Goal: Task Accomplishment & Management: Complete application form

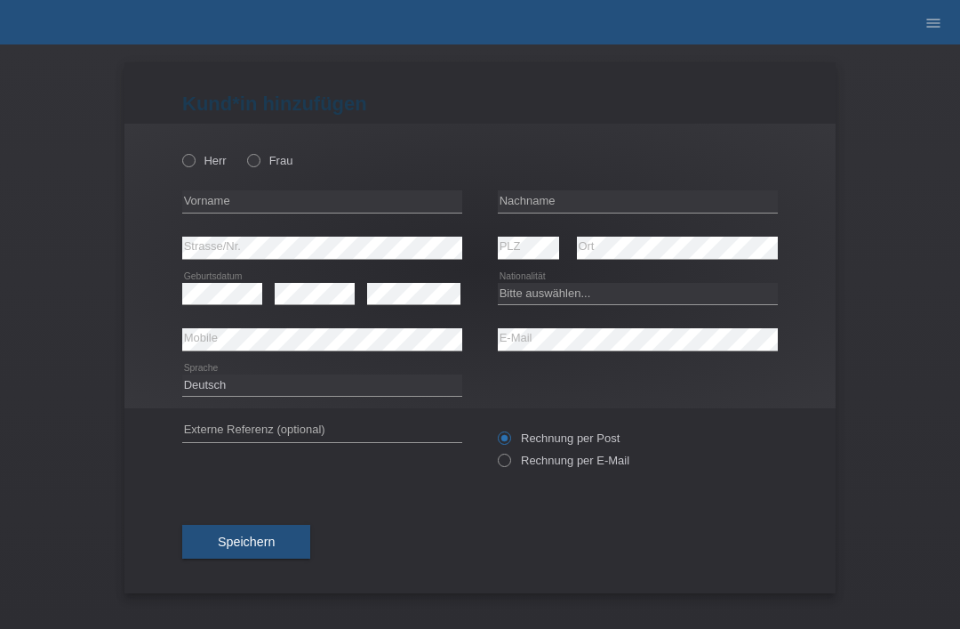
scroll to position [208, 0]
click at [929, 23] on icon "menu" at bounding box center [934, 23] width 18 height 18
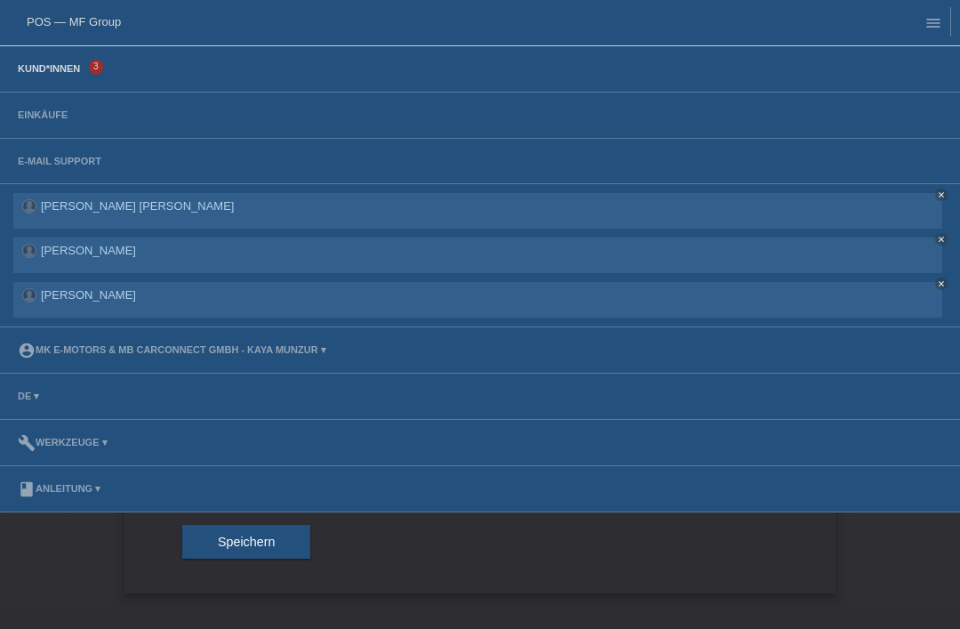
click at [27, 71] on link "Kund*innen" at bounding box center [49, 68] width 80 height 11
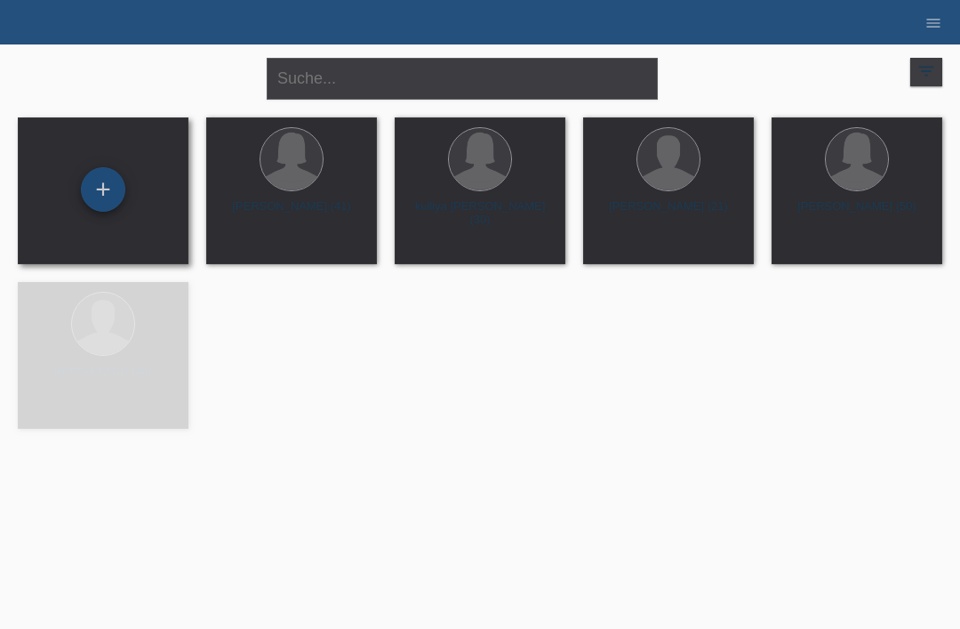
click at [88, 178] on div "+" at bounding box center [103, 189] width 43 height 30
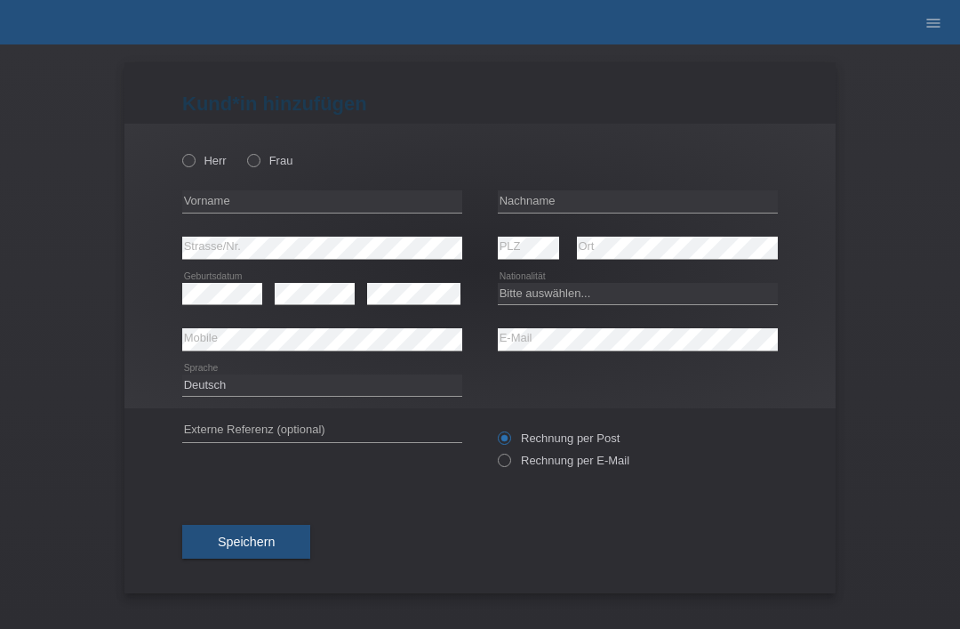
click at [190, 148] on div "Herr Frau" at bounding box center [322, 160] width 280 height 36
click at [180, 151] on icon at bounding box center [180, 151] width 0 height 0
click at [184, 159] on input "Herr" at bounding box center [188, 160] width 12 height 12
radio input "true"
click at [612, 206] on input "text" at bounding box center [638, 201] width 280 height 22
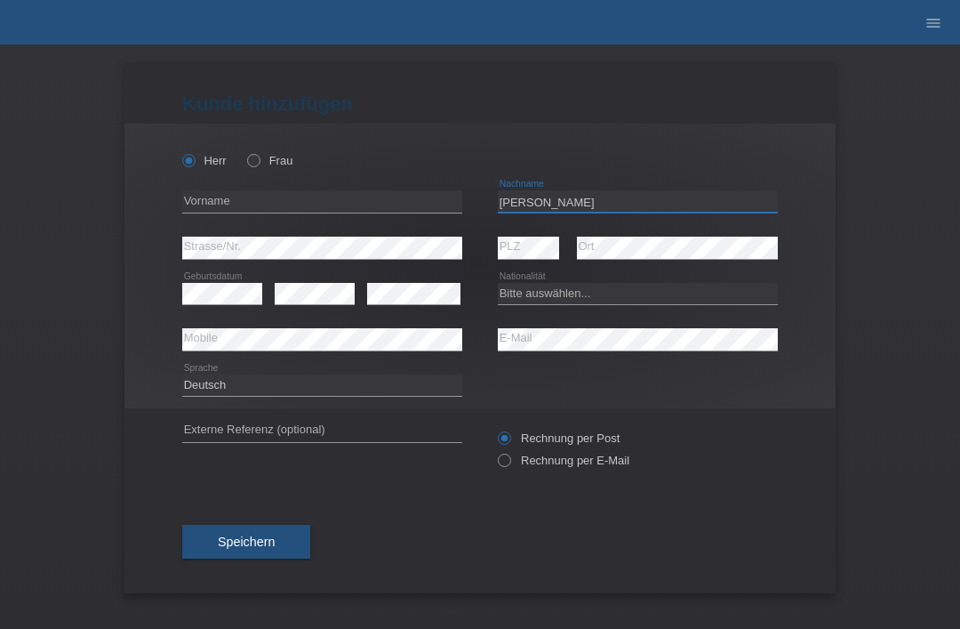
type input "[PERSON_NAME]"
click at [338, 202] on input "text" at bounding box center [322, 201] width 280 height 22
type input "c"
type input "oommen"
click at [928, 369] on div "Kund*in hinzufügen Kunde hinzufügen Kundin hinzufügen Herr Frau oommen error Vo…" at bounding box center [480, 336] width 960 height 584
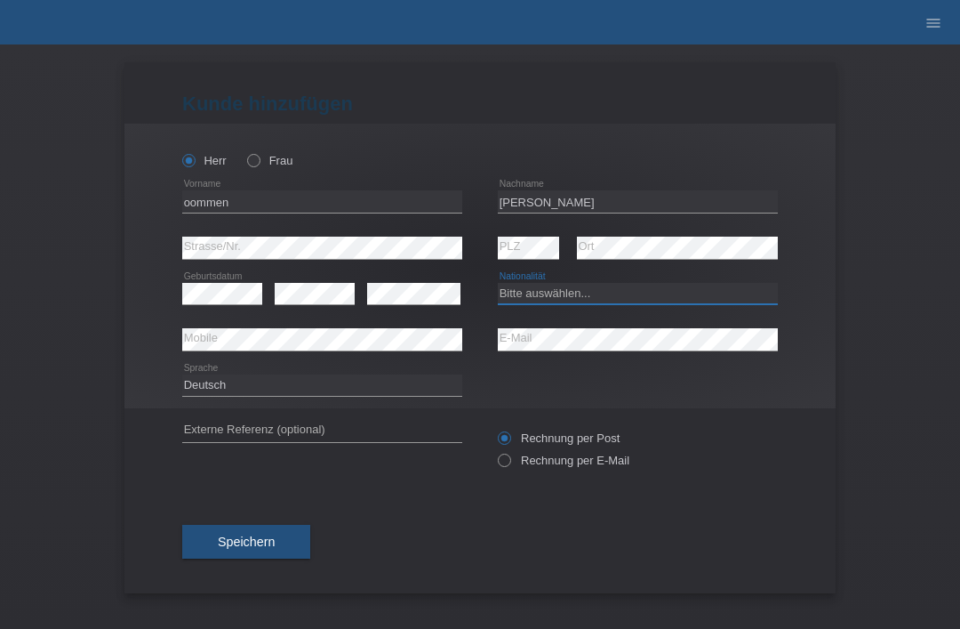
click at [553, 298] on select "Bitte auswählen... Schweiz Deutschland Liechtenstein Österreich ------------ Af…" at bounding box center [638, 293] width 280 height 21
select select "IN"
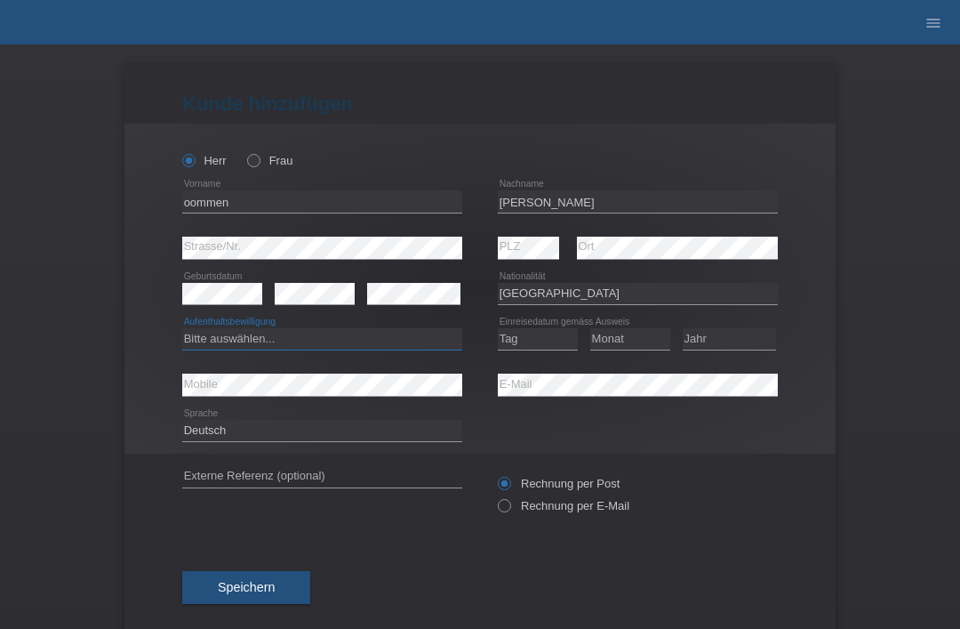
click at [295, 347] on select "Bitte auswählen... C B B - Flüchtlingsstatus Andere" at bounding box center [322, 338] width 280 height 21
select select "C"
click at [555, 349] on select "Tag 01 02 03 04 05 06 07 08 09 10 11" at bounding box center [538, 338] width 80 height 21
select select "20"
click at [635, 341] on select "Monat 01 02 03 04 05 06 07 08 09 10 11" at bounding box center [630, 338] width 80 height 21
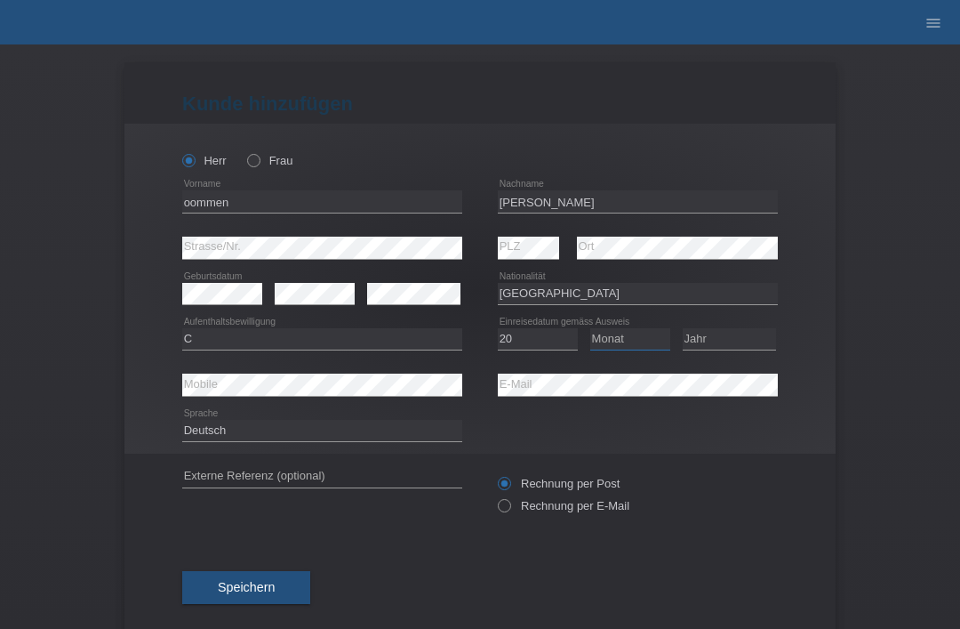
click at [646, 347] on select "Monat 01 02 03 04 05 06 07 08 09 10 11" at bounding box center [630, 338] width 80 height 21
select select "07"
click at [745, 340] on select "Jahr 2025 2024 2023 2022 2021 2020 2019 2018 2017 2016 2015 2014 2013 2012 2011…" at bounding box center [729, 338] width 93 height 21
click at [751, 348] on select "Jahr 2025 2024 2023 2022 2021 2020 2019 2018 2017 2016 2015 2014 2013 2012 2011…" at bounding box center [729, 338] width 93 height 21
select select "2007"
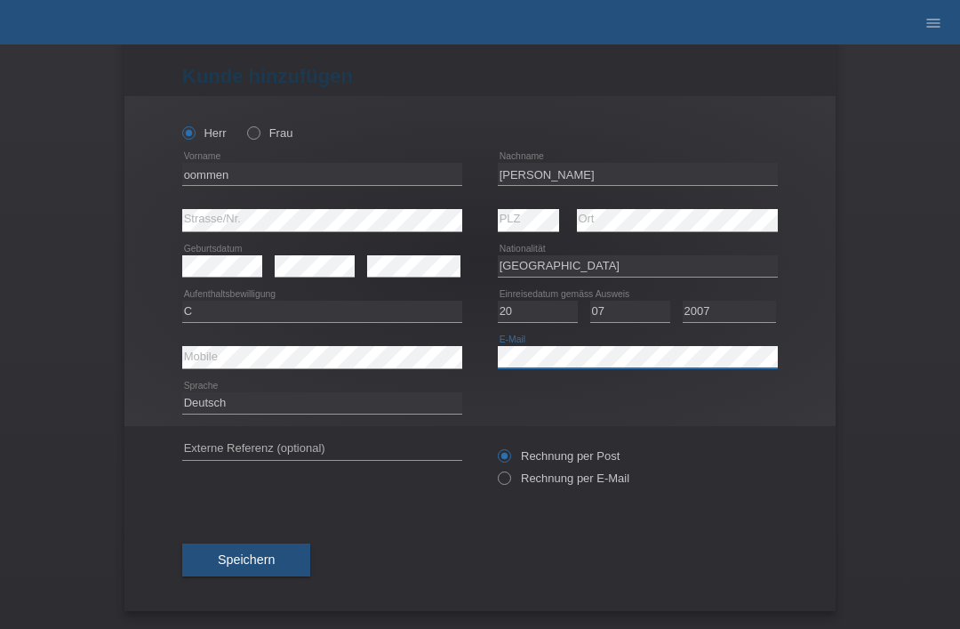
scroll to position [35, 0]
click at [228, 553] on span "Speichern" at bounding box center [246, 559] width 57 height 14
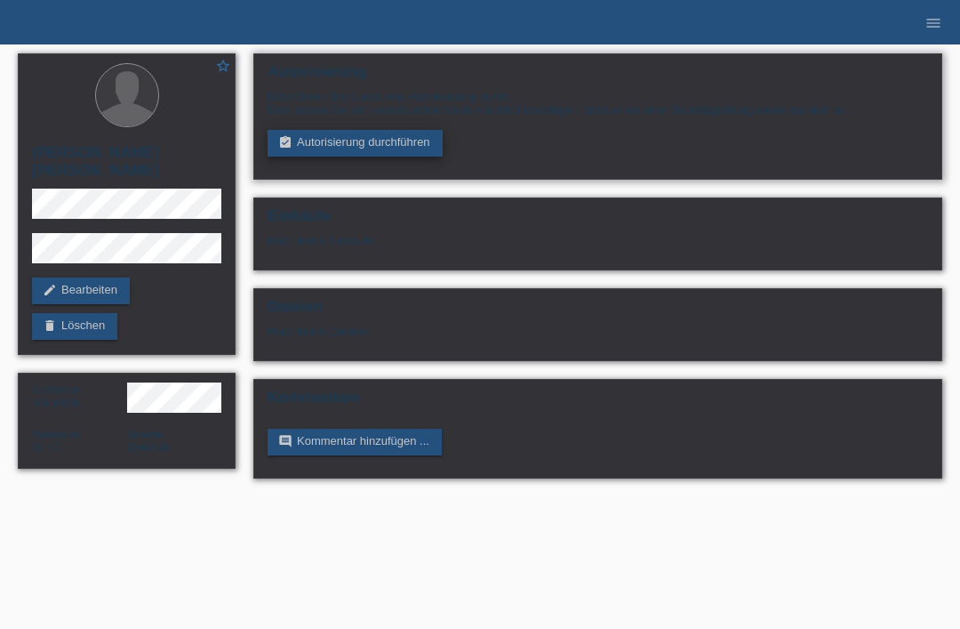
click at [302, 155] on link "assignment_turned_in Autorisierung durchführen" at bounding box center [355, 143] width 175 height 27
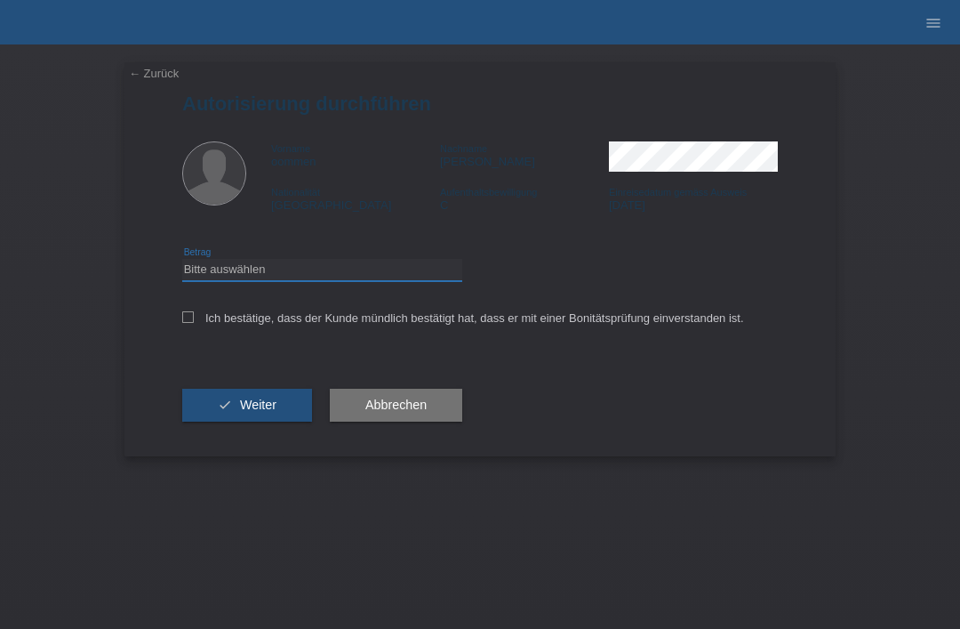
click at [221, 265] on select "Bitte auswählen CHF 1.00 - CHF 499.00 CHF 500.00 - CHF 1'999.00 CHF 2'000.00 - …" at bounding box center [322, 269] width 280 height 21
select select "3"
click at [182, 316] on icon at bounding box center [188, 317] width 12 height 12
click at [182, 316] on input "Ich bestätige, dass der Kunde mündlich bestätigt hat, dass er mit einer Bonität…" at bounding box center [188, 317] width 12 height 12
checkbox input "true"
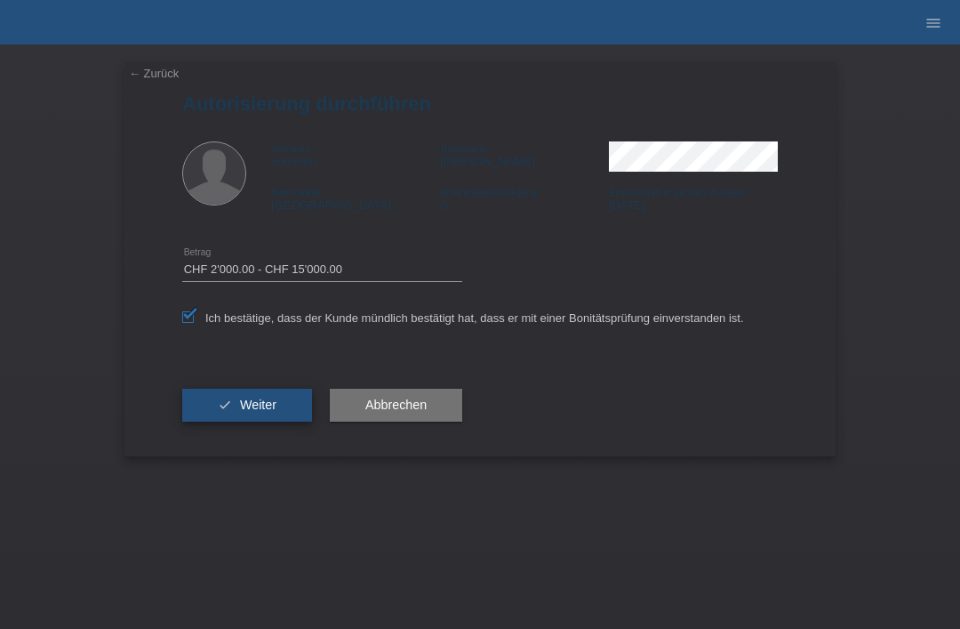
click at [212, 413] on button "check Weiter" at bounding box center [247, 406] width 130 height 34
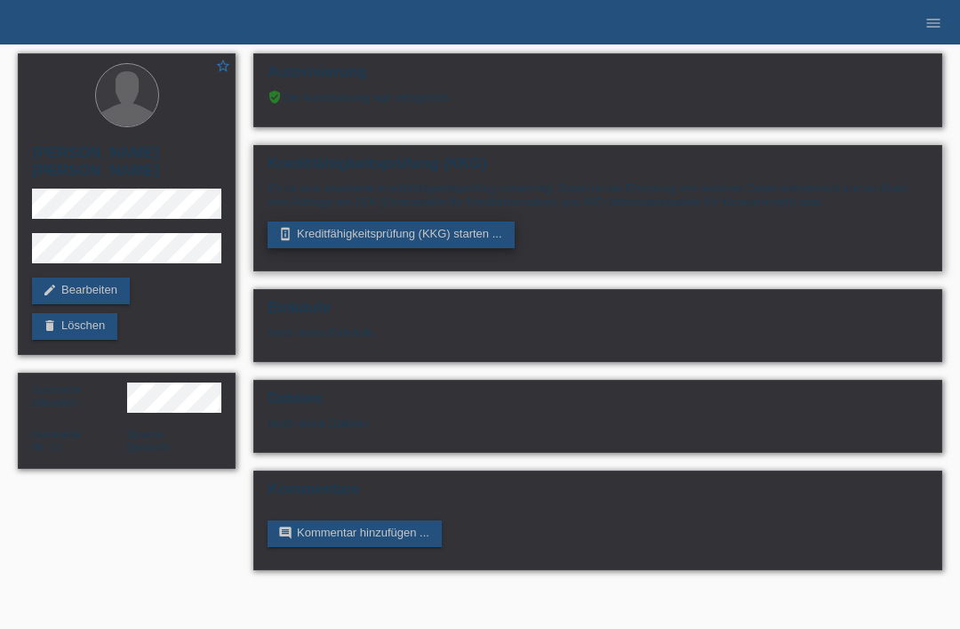
click at [406, 239] on link "perm_device_information Kreditfähigkeitsprüfung (KKG) starten ..." at bounding box center [391, 234] width 247 height 27
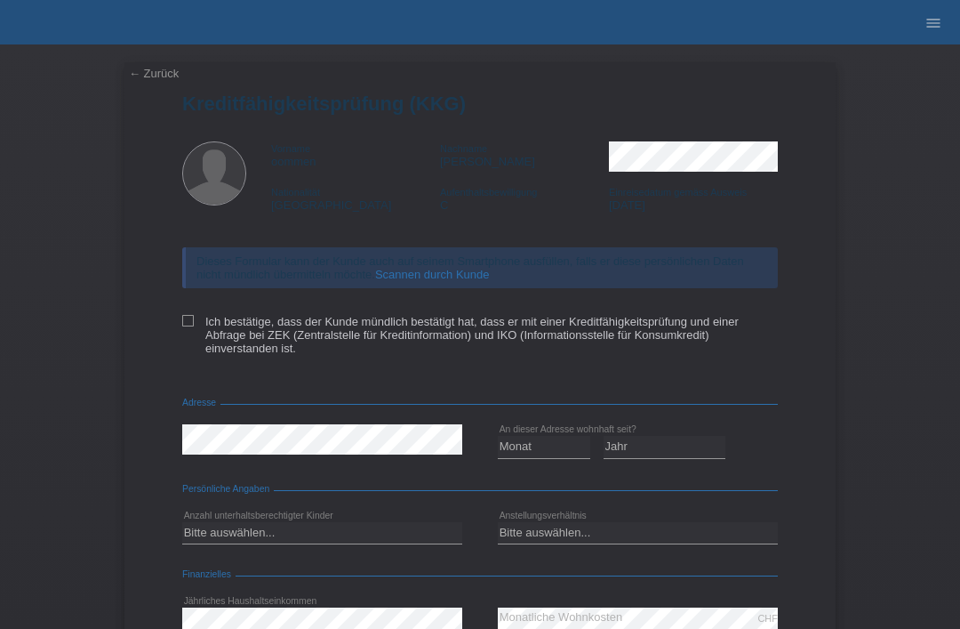
click at [179, 334] on div "← Zurück Kreditfähigkeitsprüfung (KKG) Vorname oommen Nachname [PERSON_NAME] Na…" at bounding box center [479, 446] width 711 height 768
click at [174, 333] on div "← Zurück Kreditfähigkeitsprüfung (KKG) Vorname oommen Nachname [PERSON_NAME] Na…" at bounding box center [479, 446] width 711 height 768
click at [178, 329] on div "← Zurück Kreditfähigkeitsprüfung (KKG) Vorname oommen Nachname [PERSON_NAME] Na…" at bounding box center [479, 446] width 711 height 768
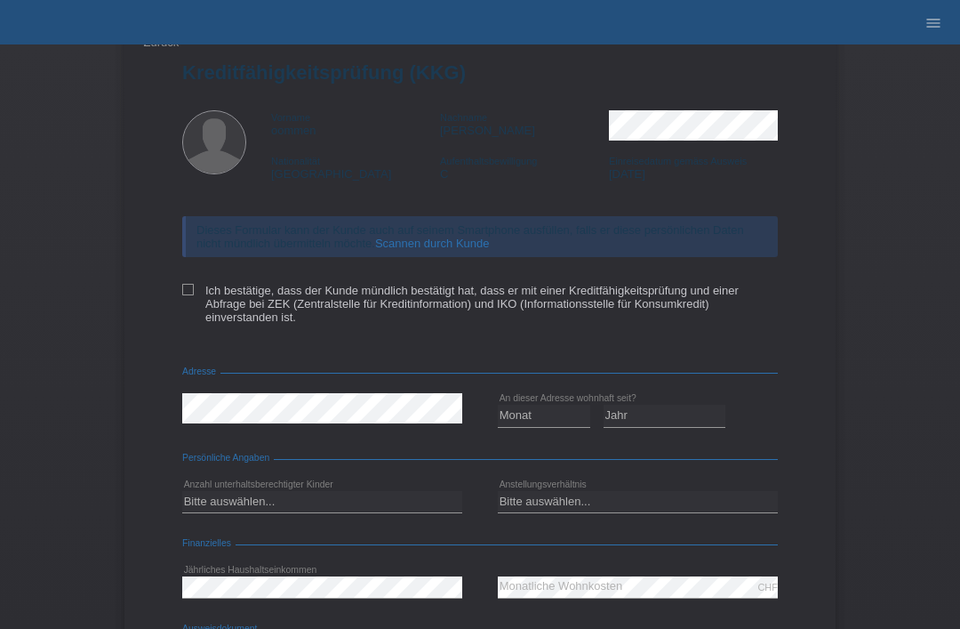
scroll to position [24, 0]
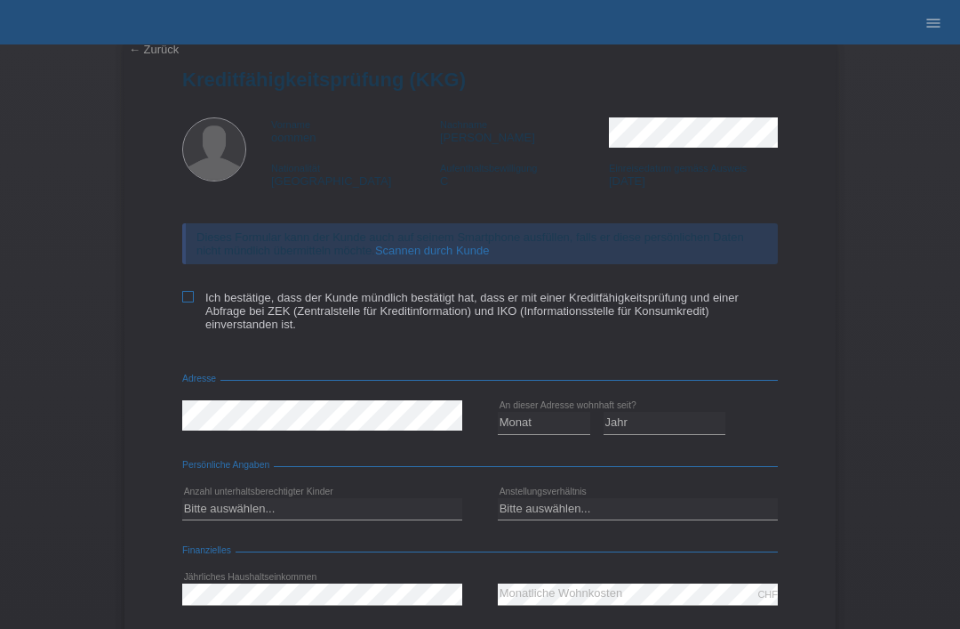
click at [185, 302] on input "Ich bestätige, dass der Kunde mündlich bestätigt hat, dass er mit einer Kreditf…" at bounding box center [188, 297] width 12 height 12
checkbox input "true"
click at [537, 433] on select "Monat 01 02 03 04 05 06 07 08 09 10" at bounding box center [544, 422] width 92 height 21
select select "01"
click at [651, 433] on select "Jahr 2025 2024 2023 2022 2021 2020 2019 2018 2017 2016 2015 2014 2013 2012 2011…" at bounding box center [665, 422] width 123 height 21
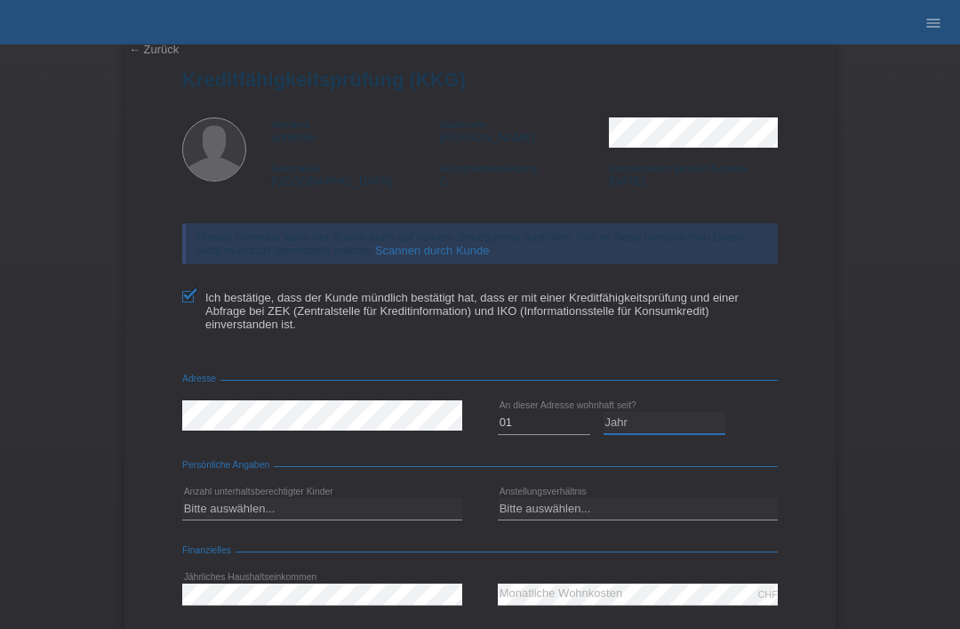
select select "2016"
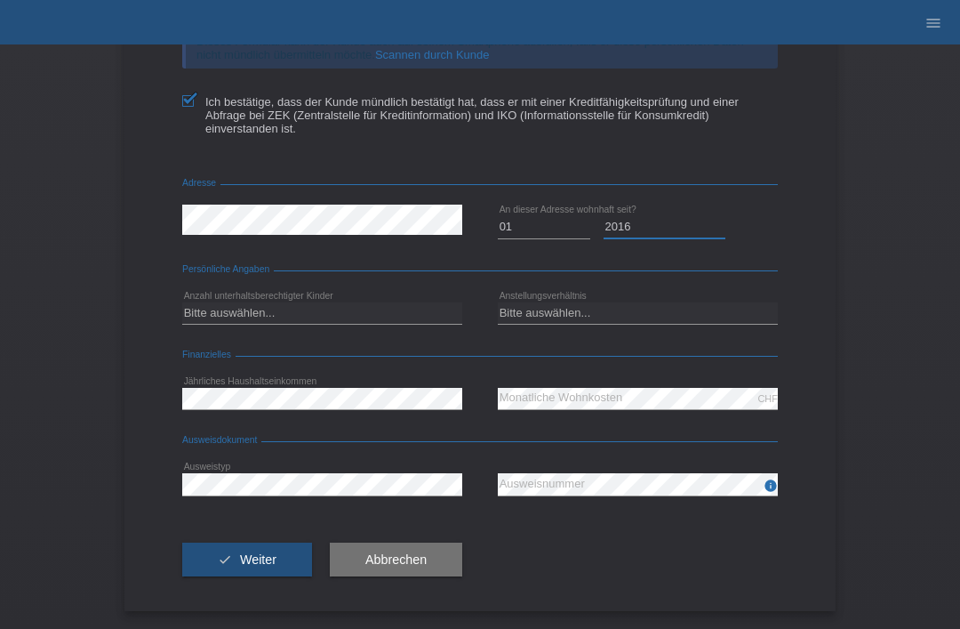
scroll to position [236, 0]
click at [276, 318] on select "Bitte auswählen... 0 1 2 3 4 5 6 7 8 9" at bounding box center [322, 312] width 280 height 21
select select "0"
click at [674, 306] on select "Bitte auswählen... Unbefristet Befristet Lehrling/Student Pensioniert Nicht arb…" at bounding box center [638, 312] width 280 height 21
select select "UNLIMITED"
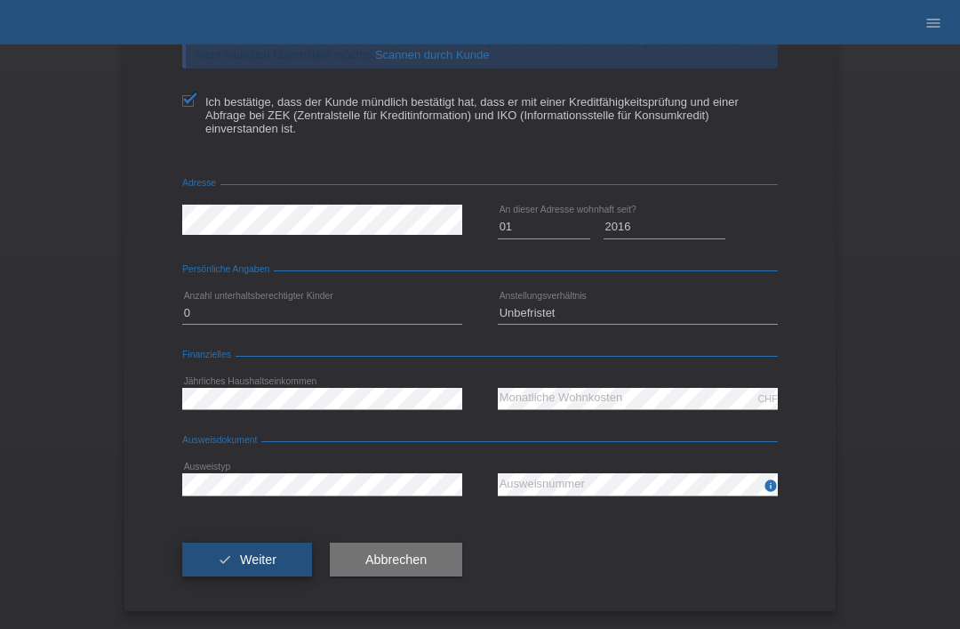
click at [271, 543] on button "check Weiter" at bounding box center [247, 559] width 130 height 34
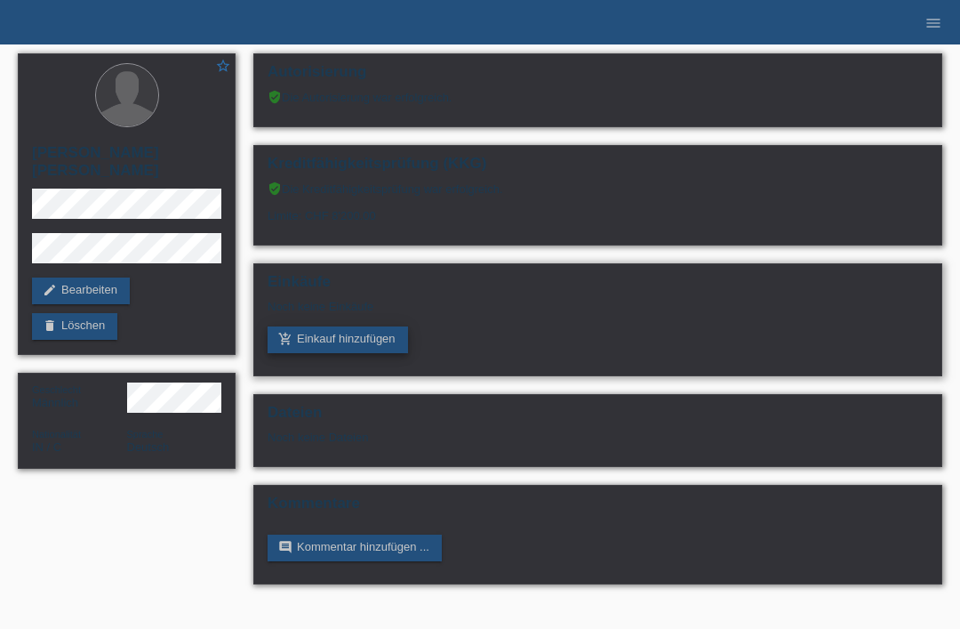
click at [339, 353] on link "add_shopping_cart Einkauf hinzufügen" at bounding box center [338, 339] width 140 height 27
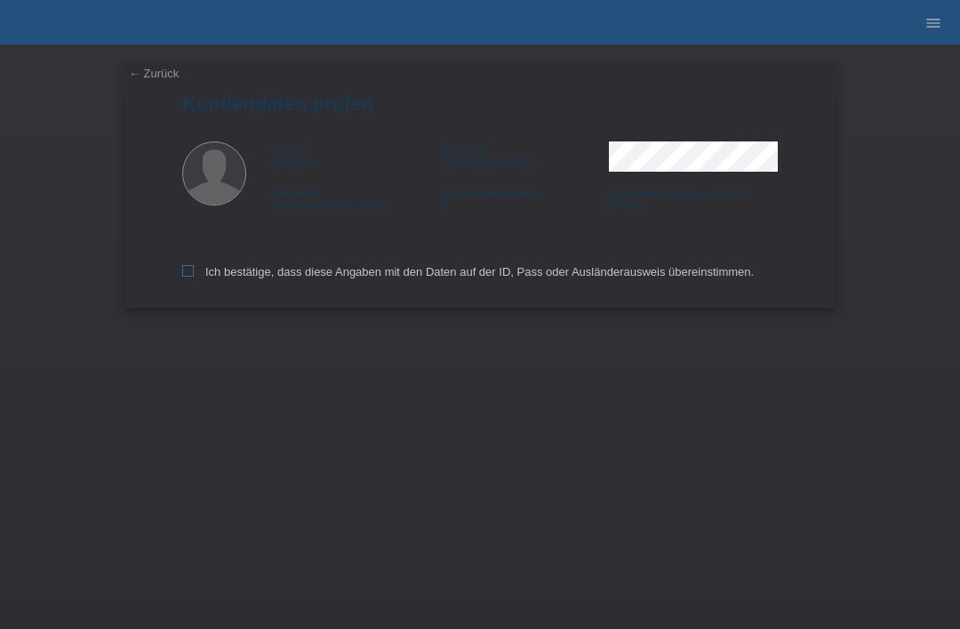
click at [198, 278] on label "Ich bestätige, dass diese Angaben mit den Daten auf der ID, Pass oder Ausländer…" at bounding box center [468, 271] width 572 height 13
click at [194, 276] on input "Ich bestätige, dass diese Angaben mit den Daten auf der ID, Pass oder Ausländer…" at bounding box center [188, 271] width 12 height 12
checkbox input "true"
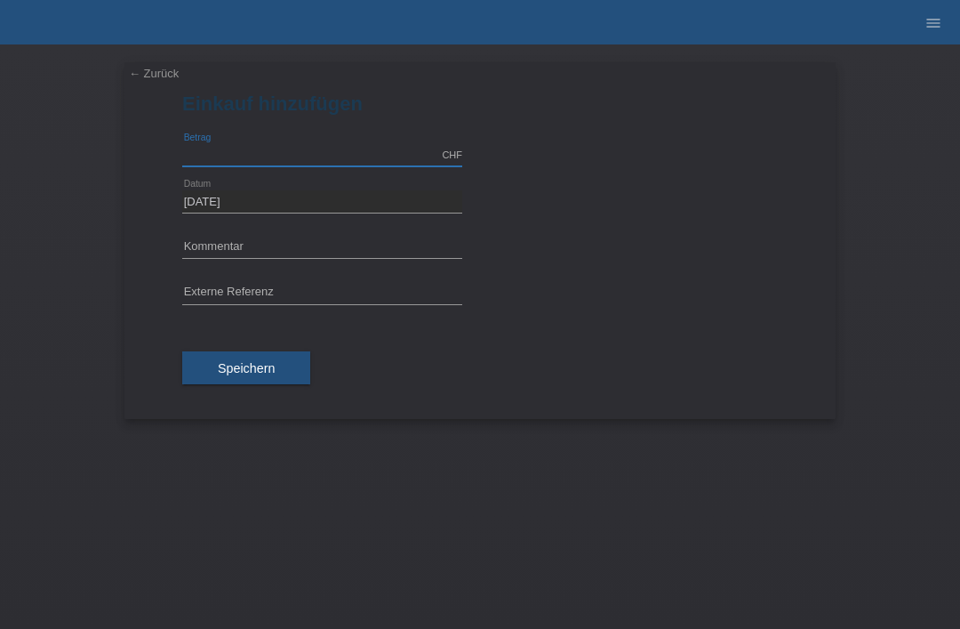
click at [236, 154] on input "text" at bounding box center [322, 155] width 280 height 22
click at [228, 248] on input "text" at bounding box center [322, 247] width 280 height 22
type input "3000.00"
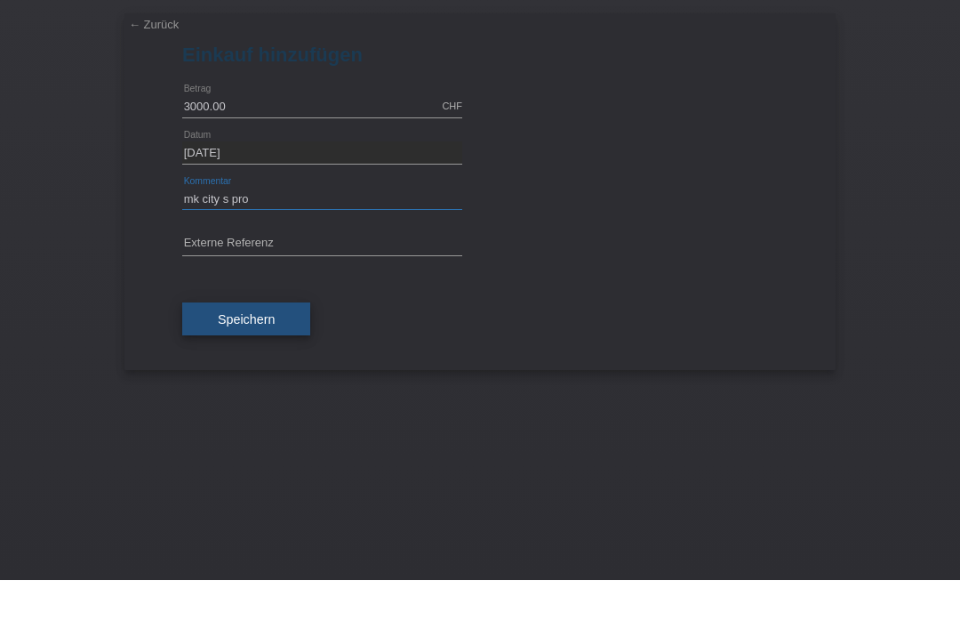
type input "mk city s pro"
click at [252, 351] on button "Speichern" at bounding box center [246, 368] width 128 height 34
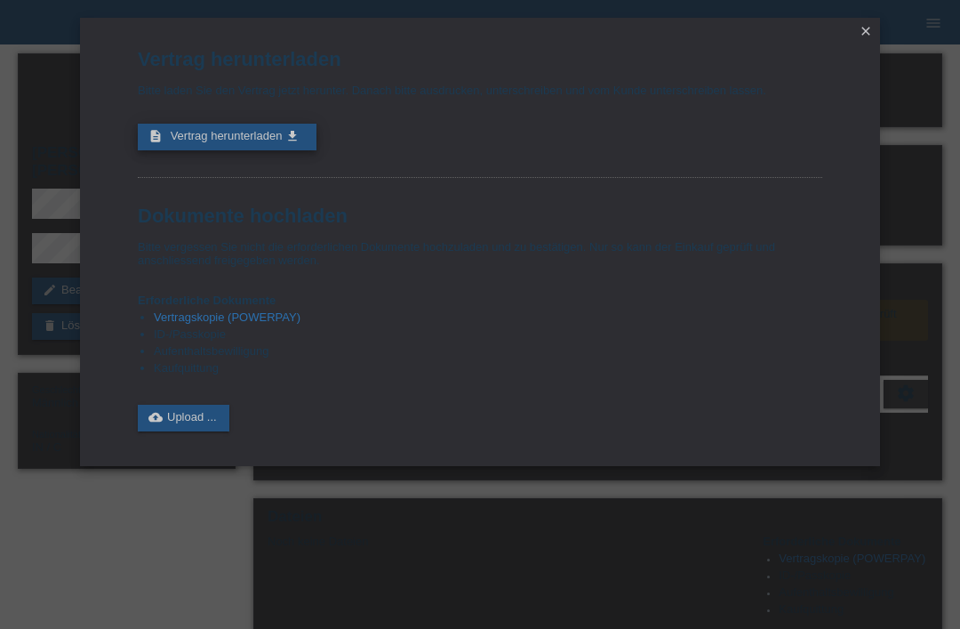
click at [209, 132] on link "description Vertrag herunterladen get_app" at bounding box center [227, 137] width 179 height 27
click at [177, 431] on link "cloud_upload Upload ..." at bounding box center [184, 418] width 92 height 27
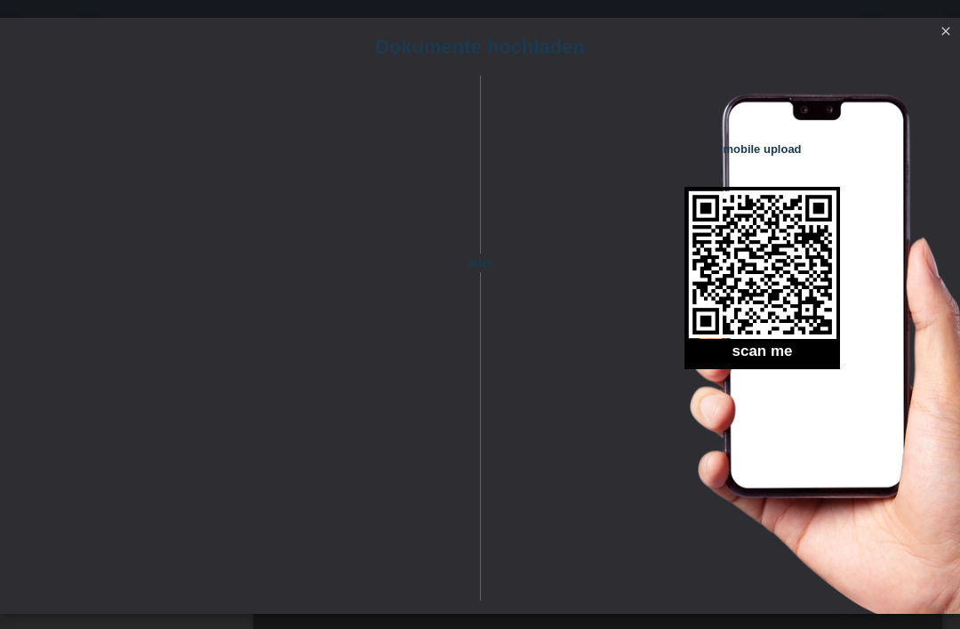
click at [949, 32] on icon "close" at bounding box center [946, 31] width 14 height 14
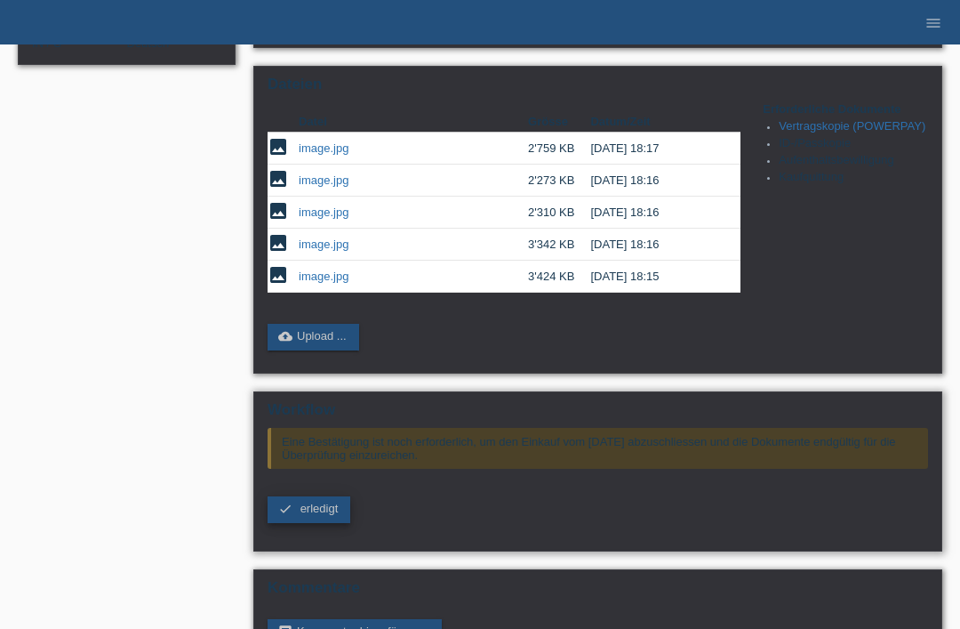
scroll to position [386, 0]
click at [294, 523] on link "check erledigt" at bounding box center [309, 509] width 83 height 27
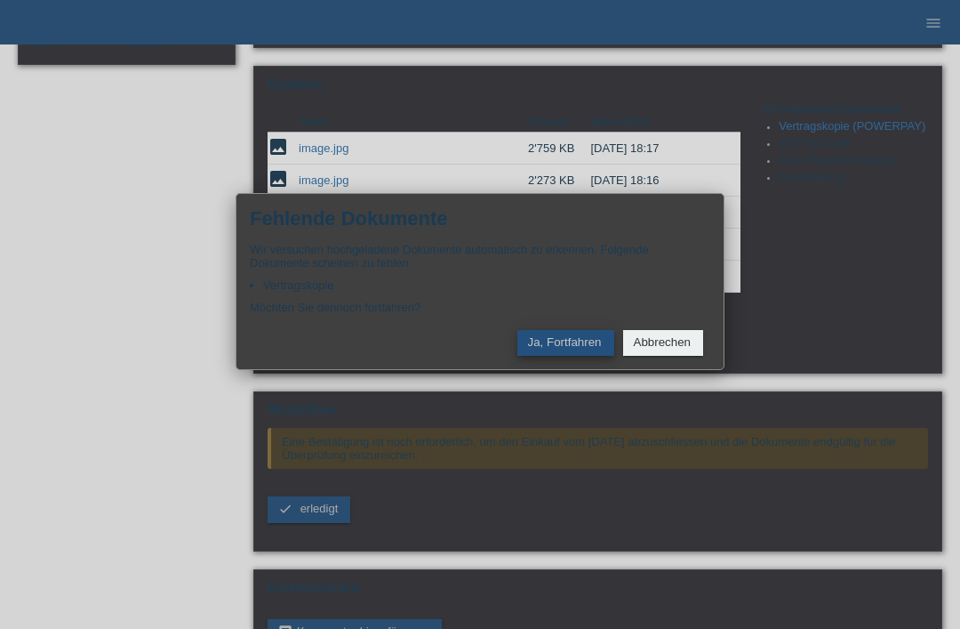
click at [557, 356] on button "Ja, Fortfahren" at bounding box center [565, 343] width 97 height 26
